Goal: Go to known website: Go to known website

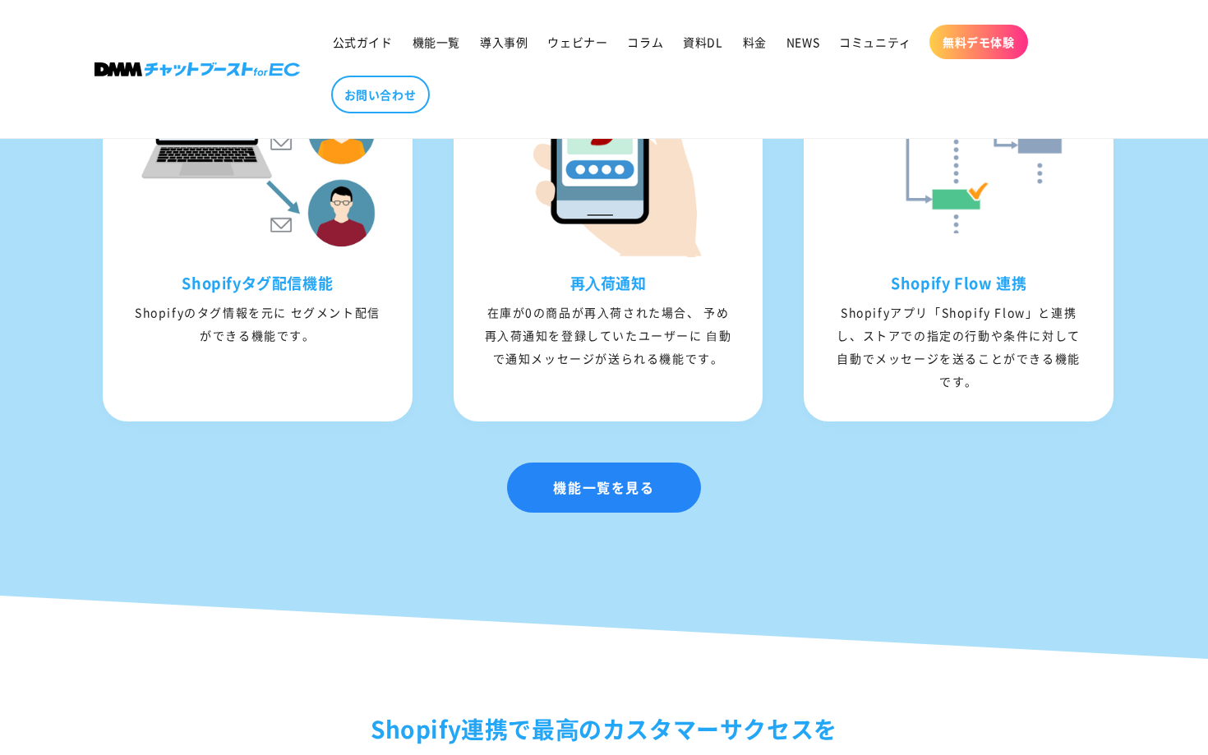
scroll to position [2283, 0]
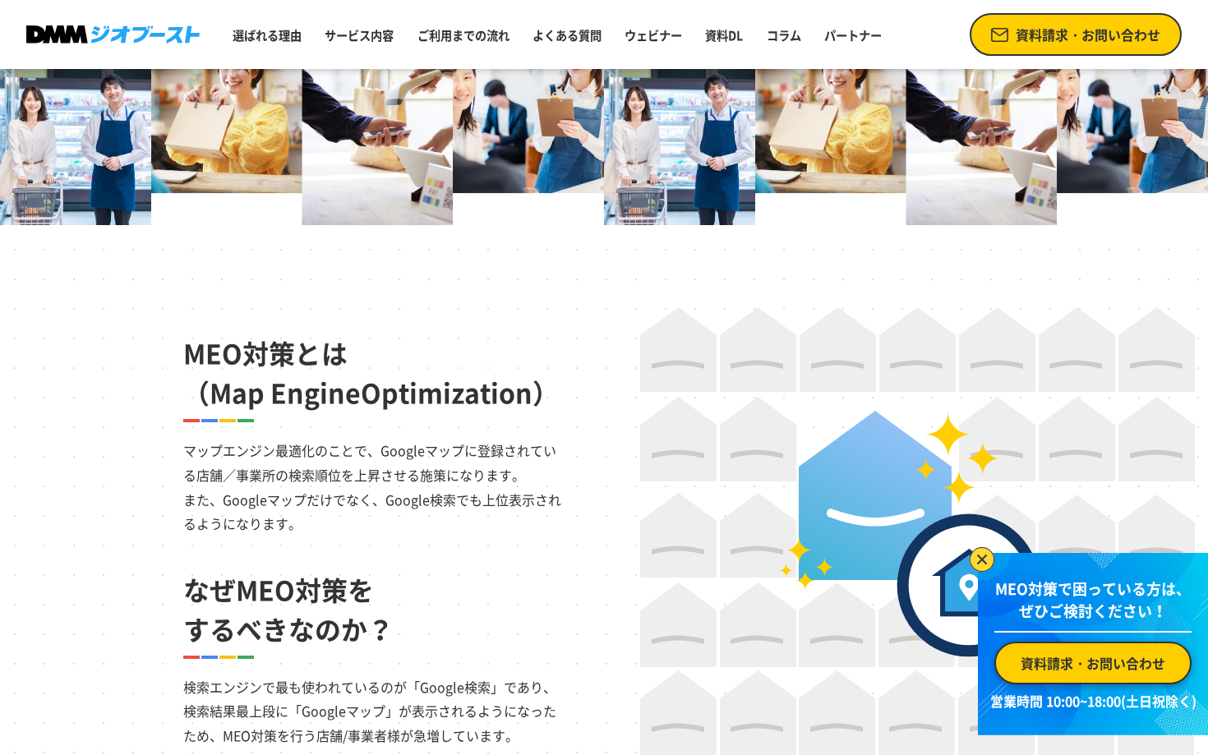
scroll to position [844, 0]
